Goal: Information Seeking & Learning: Find specific fact

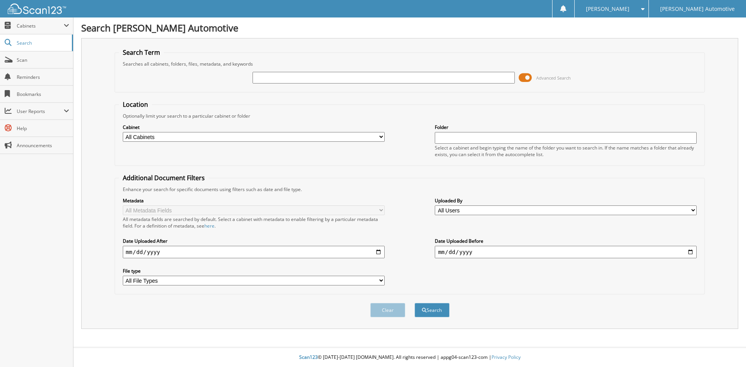
click at [270, 76] on input "text" at bounding box center [384, 78] width 262 height 12
type input "[PERSON_NAME]"
click at [376, 309] on button "Clear" at bounding box center [388, 310] width 35 height 14
click at [287, 76] on input "text" at bounding box center [384, 78] width 262 height 12
type input "[PERSON_NAME]"
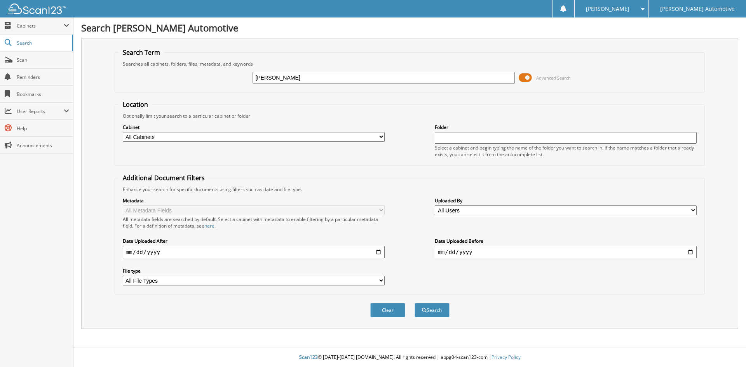
click at [415, 303] on button "Search" at bounding box center [432, 310] width 35 height 14
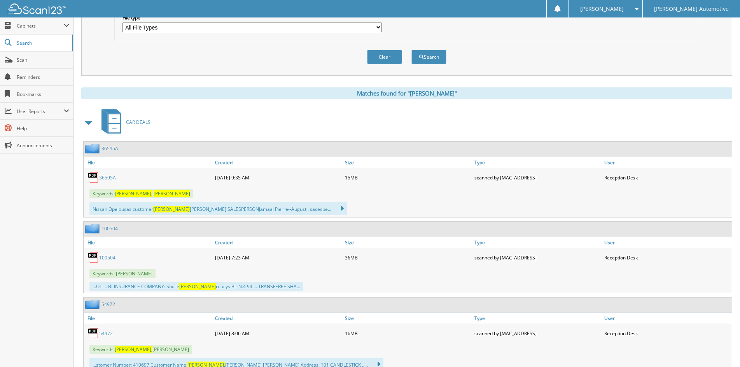
scroll to position [272, 0]
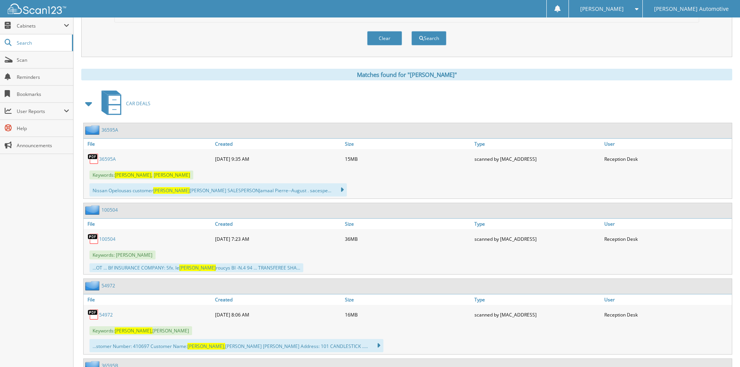
click at [110, 159] on link "36595A" at bounding box center [107, 159] width 17 height 7
